Goal: Information Seeking & Learning: Learn about a topic

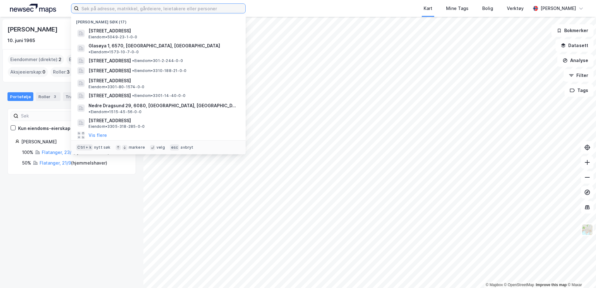
click at [109, 7] on input at bounding box center [162, 8] width 166 height 9
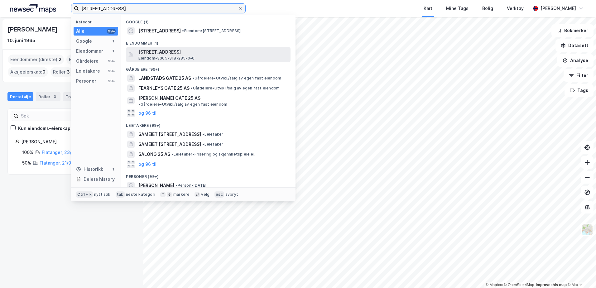
type input "[STREET_ADDRESS]"
click at [150, 51] on span "[STREET_ADDRESS]" at bounding box center [213, 51] width 150 height 7
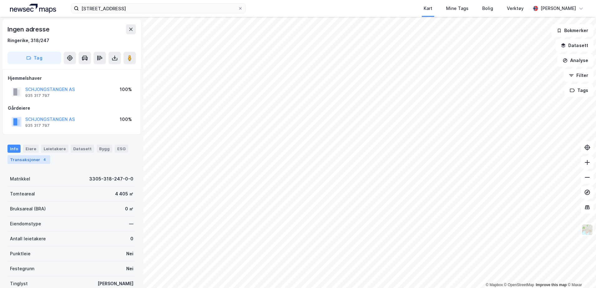
click at [33, 160] on div "Transaksjoner 4" at bounding box center [28, 159] width 43 height 9
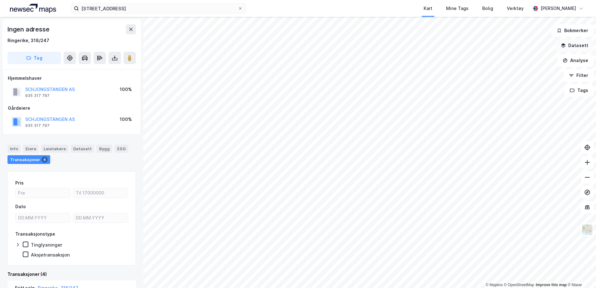
click at [575, 45] on button "Datasett" at bounding box center [574, 45] width 38 height 12
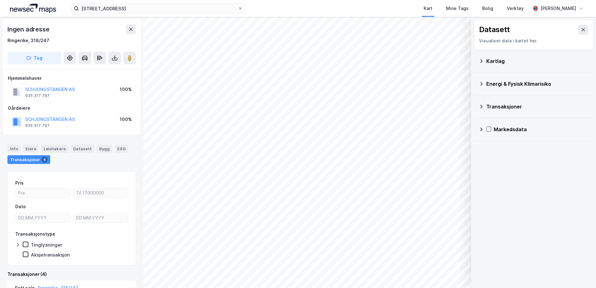
click at [484, 60] on div "Kartlag" at bounding box center [533, 61] width 110 height 15
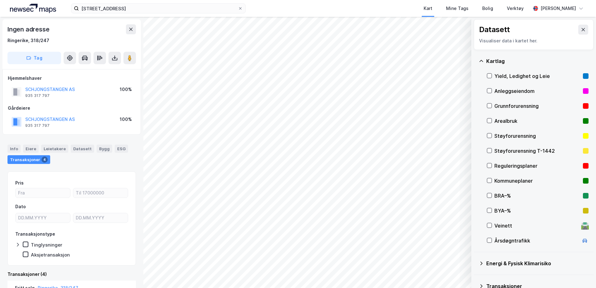
click at [496, 164] on div "Reguleringsplaner" at bounding box center [537, 165] width 86 height 7
click at [443, 272] on button "Vis" at bounding box center [439, 272] width 52 height 10
click at [436, 257] on icon at bounding box center [436, 258] width 4 height 3
click at [409, 259] on div "Reguleringsplaner" at bounding box center [410, 260] width 35 height 5
click at [437, 258] on icon at bounding box center [436, 257] width 5 height 5
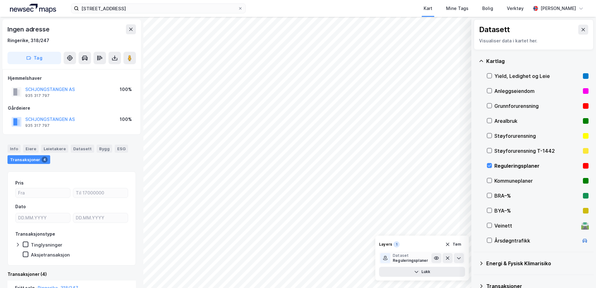
click at [385, 258] on icon at bounding box center [385, 257] width 5 height 5
drag, startPoint x: 383, startPoint y: 258, endPoint x: 394, endPoint y: 268, distance: 14.8
click at [394, 268] on button "Lukk" at bounding box center [422, 272] width 86 height 10
click at [458, 11] on div "Mine Tags" at bounding box center [457, 8] width 22 height 7
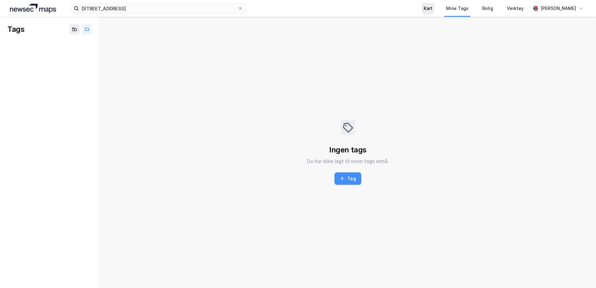
click at [432, 9] on div "Kart" at bounding box center [427, 8] width 9 height 7
